Goal: Task Accomplishment & Management: Complete application form

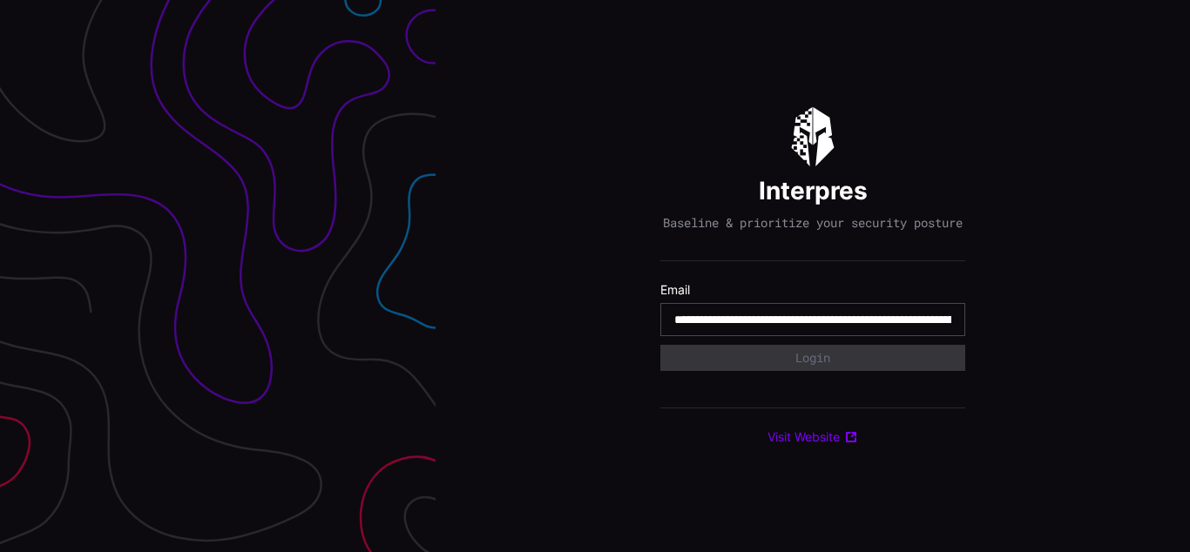
click at [813, 328] on input "**********" at bounding box center [812, 320] width 277 height 16
click at [595, 276] on div "Interpres Baseline & prioritize your security posture Email Login Visit Website" at bounding box center [813, 276] width 754 height 552
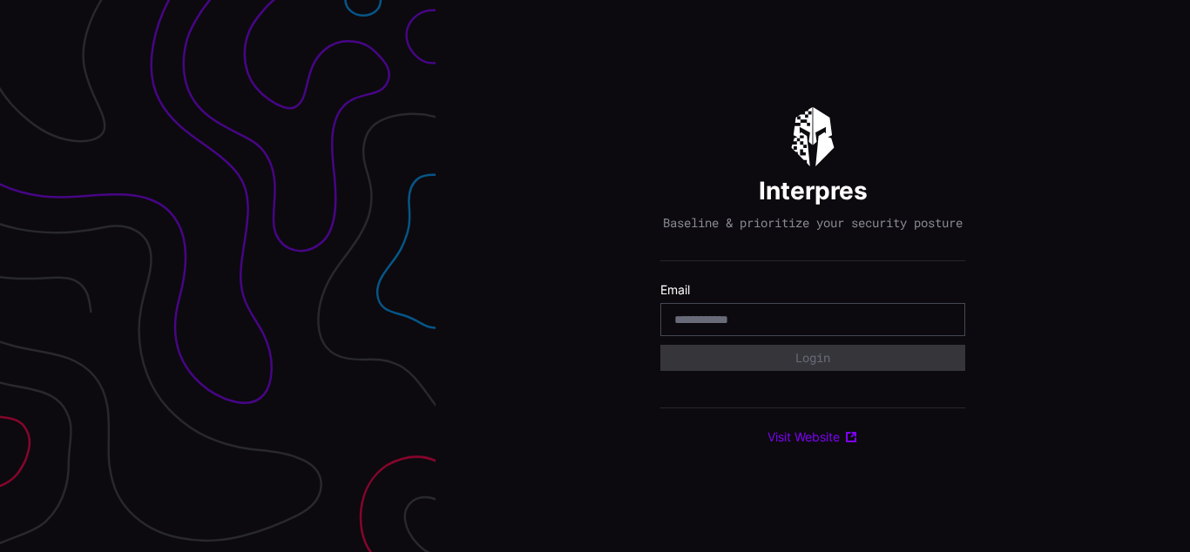
click at [595, 276] on div "Interpres Baseline & prioritize your security posture Email Login Visit Website" at bounding box center [813, 276] width 754 height 552
